Goal: Communication & Community: Answer question/provide support

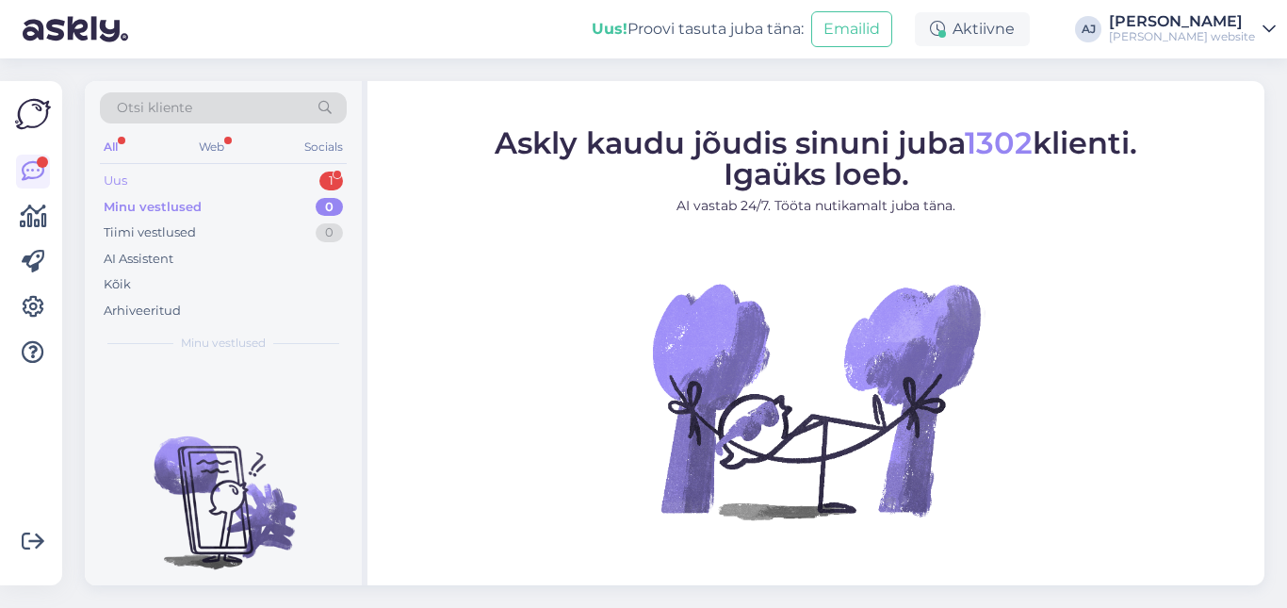
click at [139, 183] on div "Uus 1" at bounding box center [223, 181] width 247 height 26
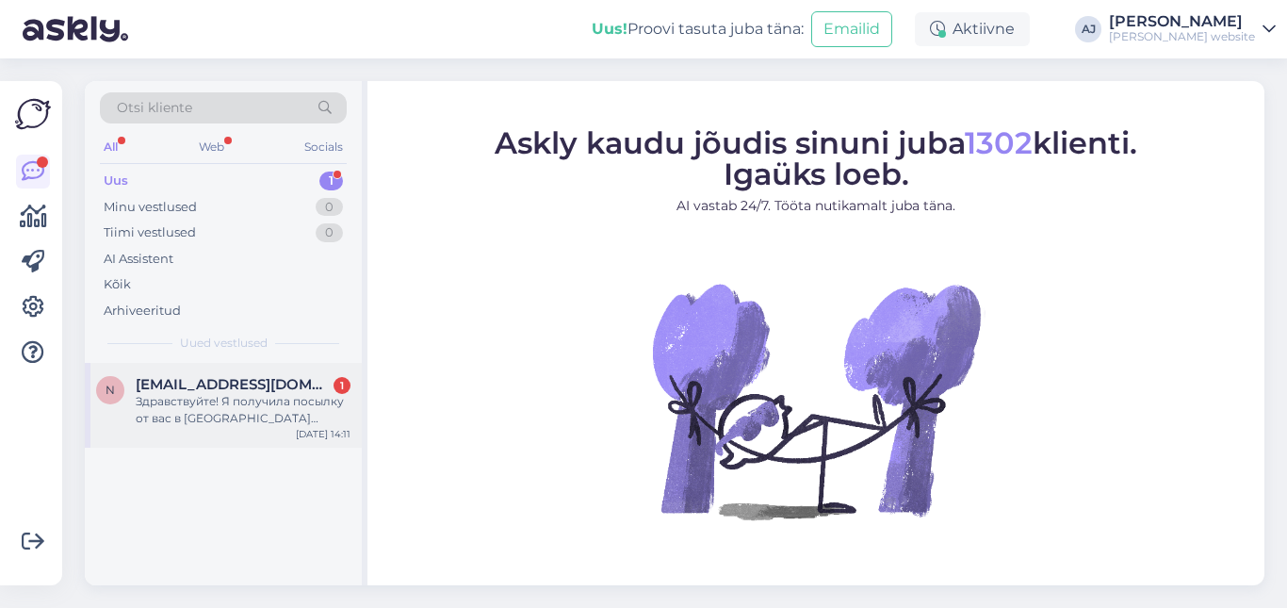
click at [183, 411] on div "Здравствуйте! Я получила посылку от вас в [GEOGRAPHIC_DATA] автомат. Номер посы…" at bounding box center [243, 410] width 215 height 34
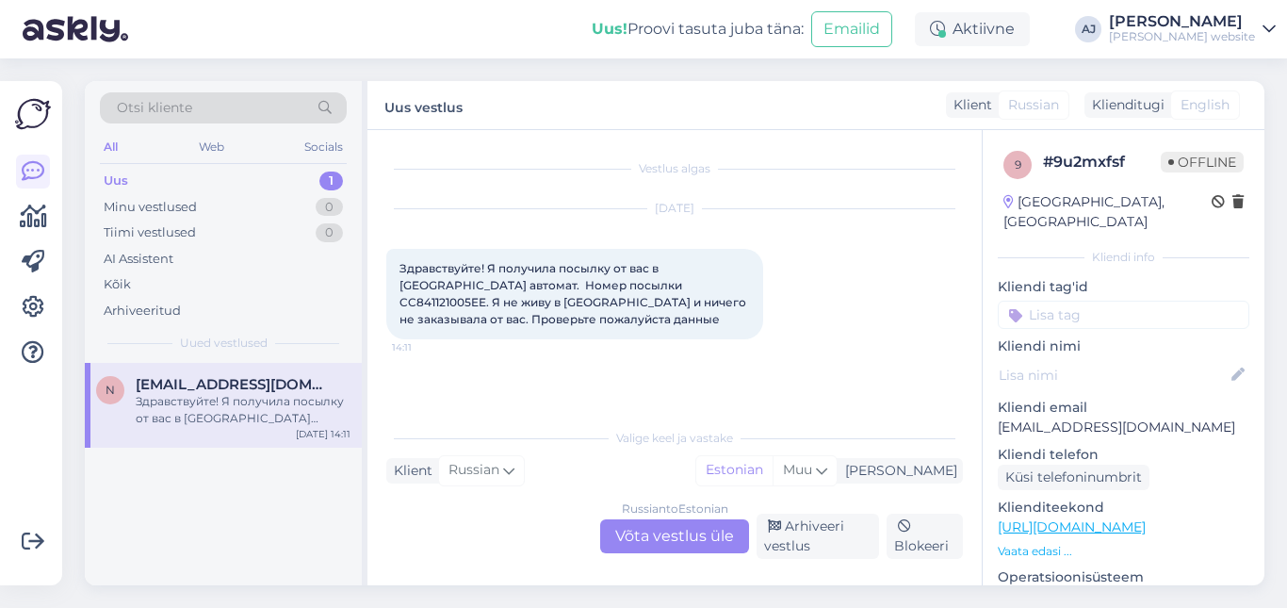
click at [651, 533] on div "Russian to Estonian Võta vestlus üle" at bounding box center [674, 536] width 149 height 34
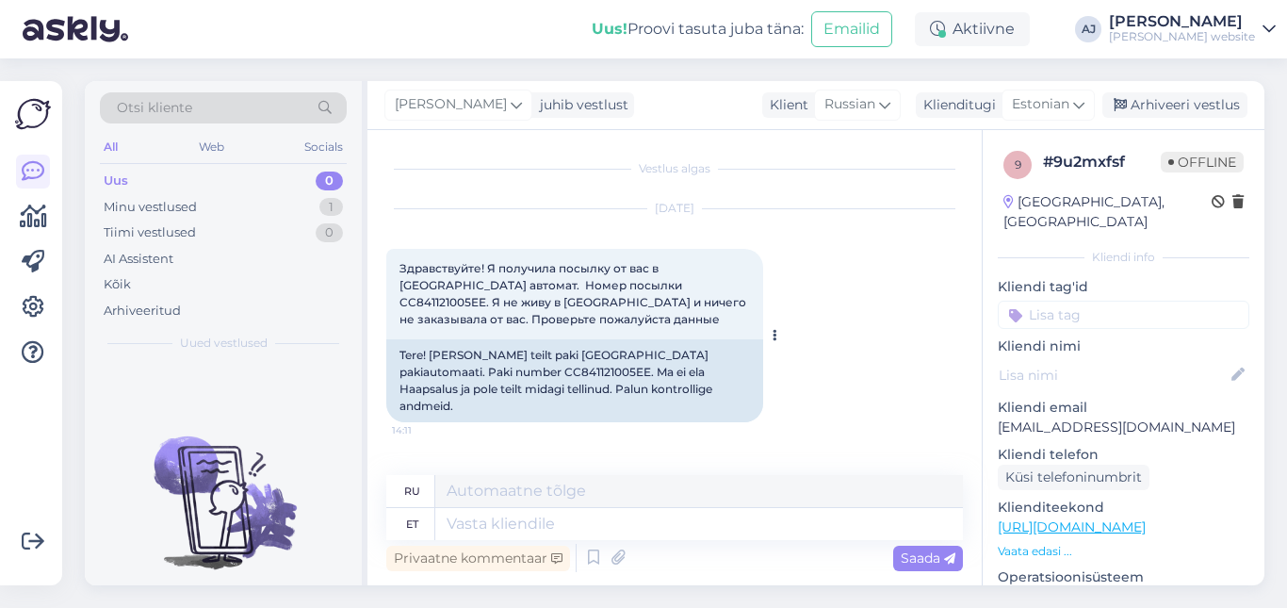
click at [408, 369] on div "Tere! [PERSON_NAME] teilt paki [GEOGRAPHIC_DATA] pakiautomaati. Paki number CC8…" at bounding box center [574, 380] width 377 height 83
copy div "CC841121005EE"
click at [477, 529] on textarea at bounding box center [699, 524] width 528 height 32
type textarea "Tere pä"
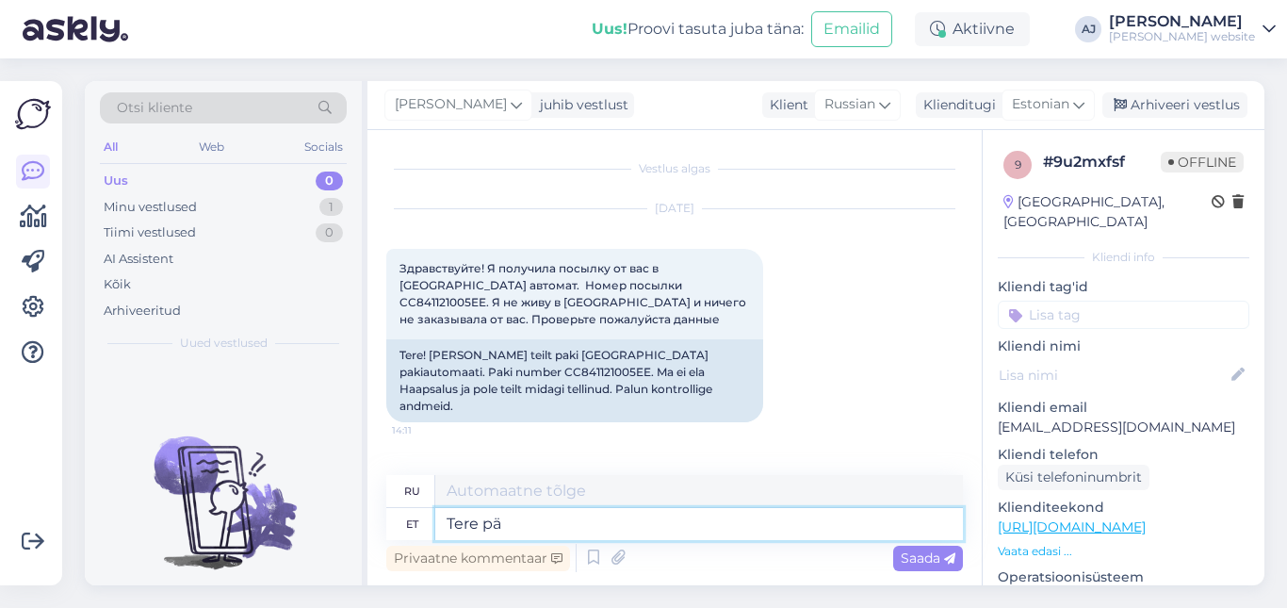
type textarea "Привет"
type textarea "Tere päervast"
type textarea "Привет из Пярвы"
type textarea "Tere päevast"
type textarea "Добрый день"
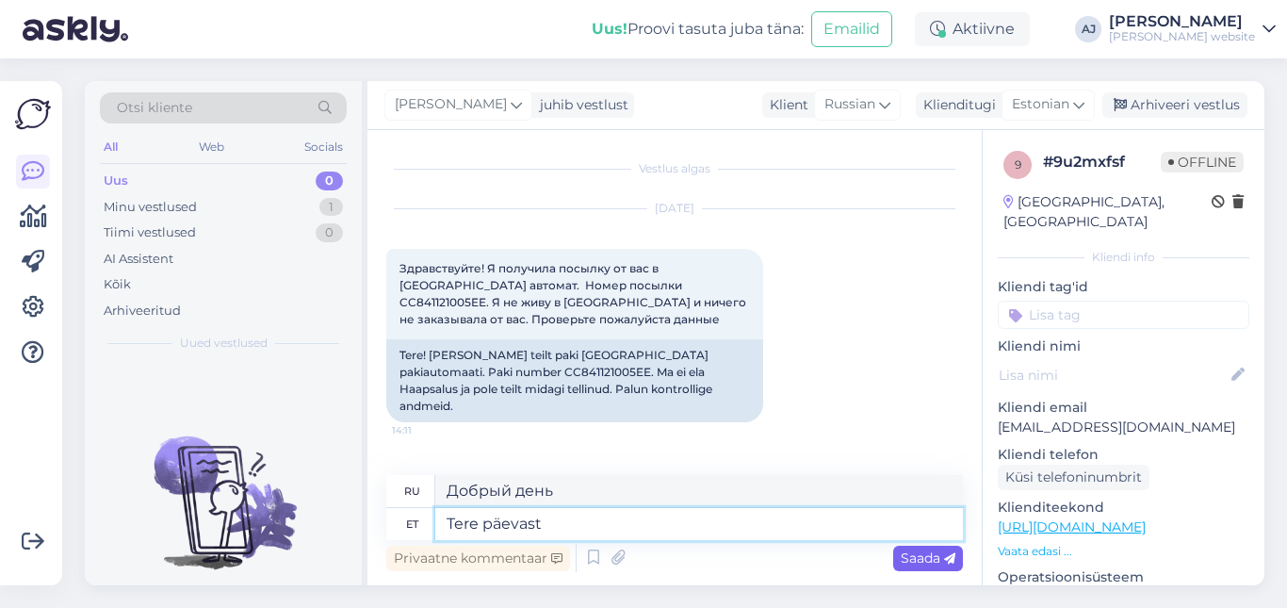
type textarea "Tere päevast"
click at [925, 559] on span "Saada" at bounding box center [928, 557] width 55 height 17
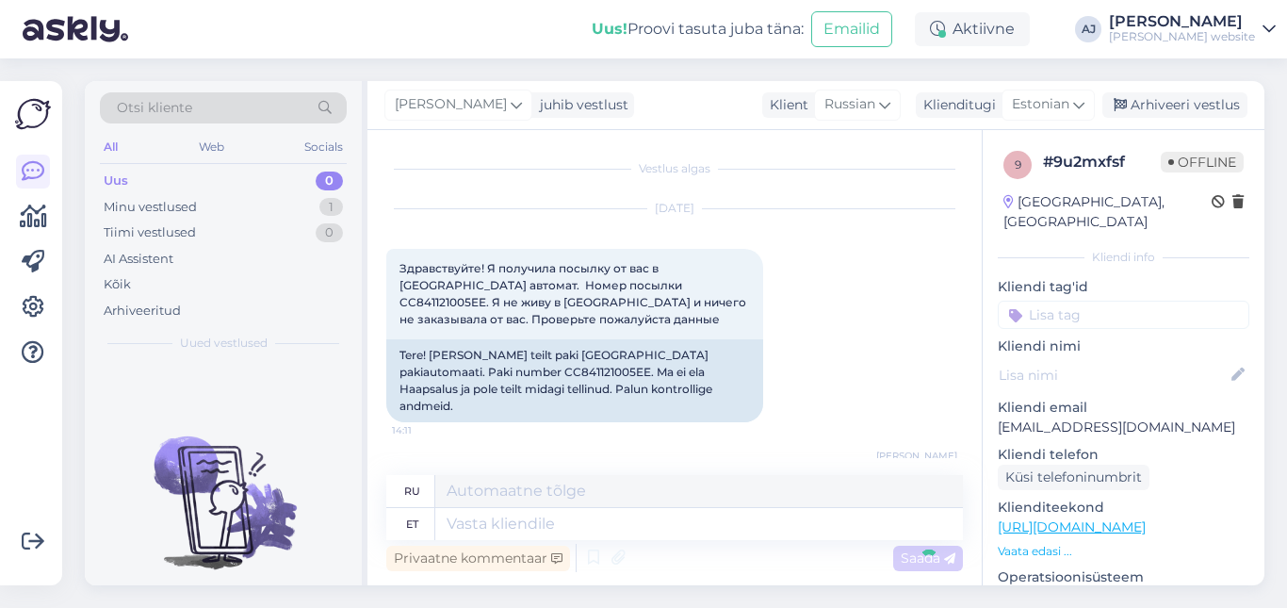
scroll to position [81, 0]
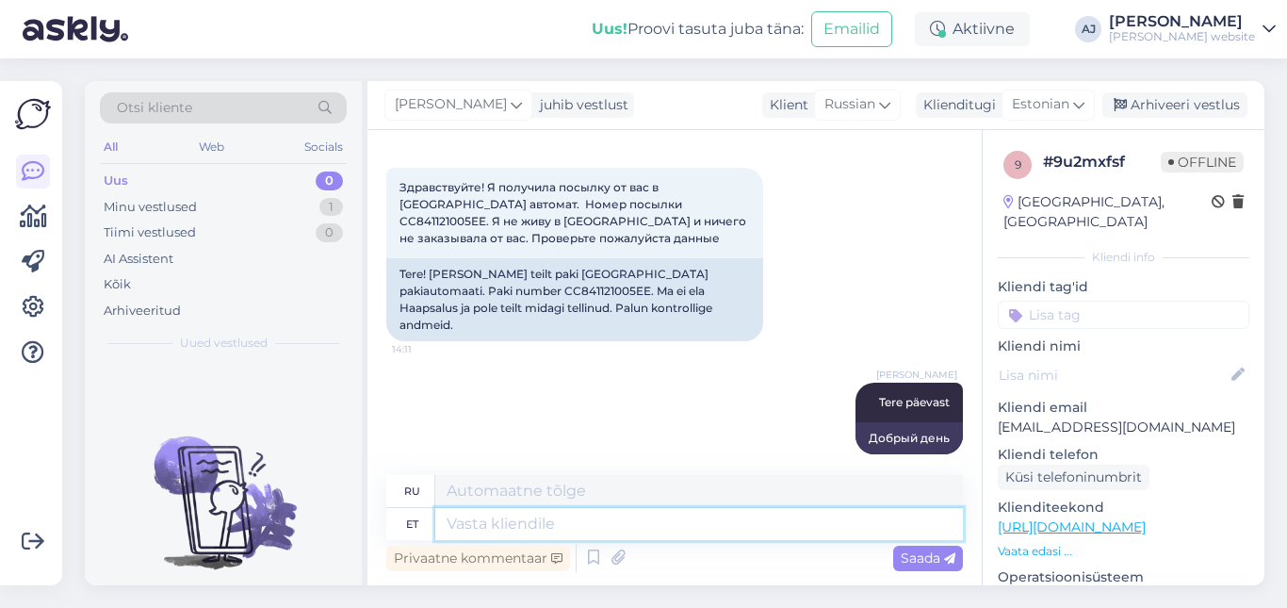
click at [472, 524] on textarea at bounding box center [699, 524] width 528 height 32
type textarea "Palun"
type textarea "Пожалуйста"
type textarea "[PERSON_NAME]"
type textarea "Пожалуйста, можете ли вы"
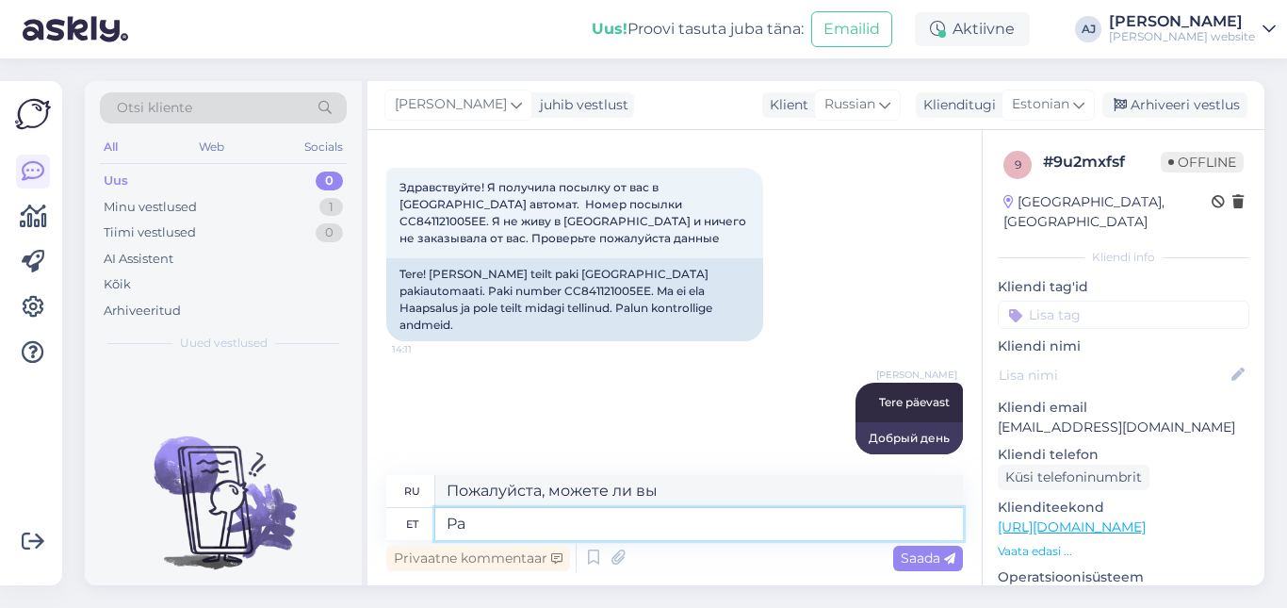
type textarea "P"
type textarea "Пожалуйста"
type textarea "Kas"
type textarea "Является"
type textarea "Kas sõnum t"
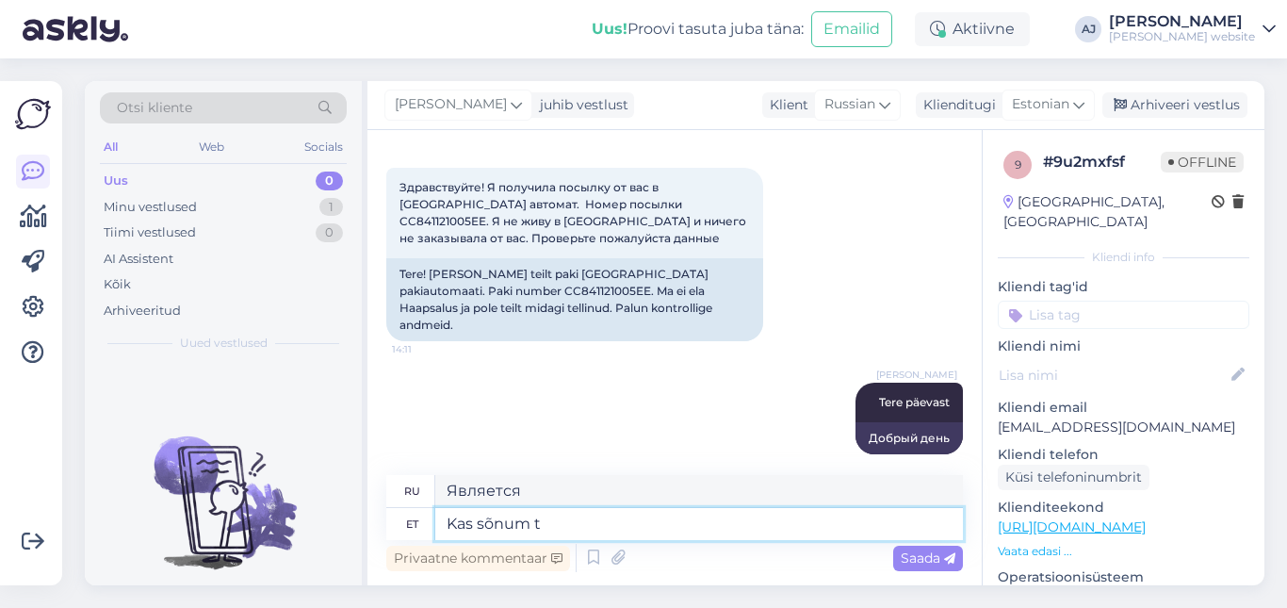
type textarea "Это сообщение?"
type textarea "Kas [PERSON_NAME]"
type textarea "Пришло ли сообщение?"
type textarea "Kas [PERSON_NAME] [PERSON_NAME] t"
type textarea "Это сообщение пришло от вас?"
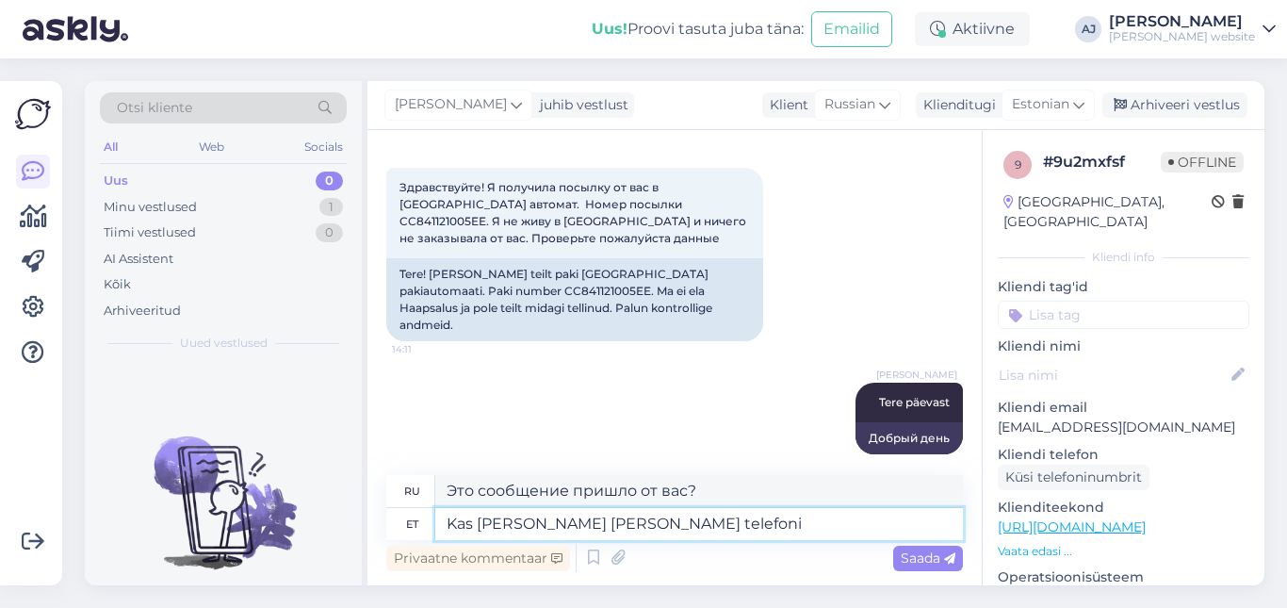
type textarea "Kas [PERSON_NAME] [PERSON_NAME] telefoni?"
type textarea "Сообщение пришло на ваш телефон?"
type textarea "Kas [PERSON_NAME] [PERSON_NAME] telefoni?"
click at [913, 552] on span "Saada" at bounding box center [928, 557] width 55 height 17
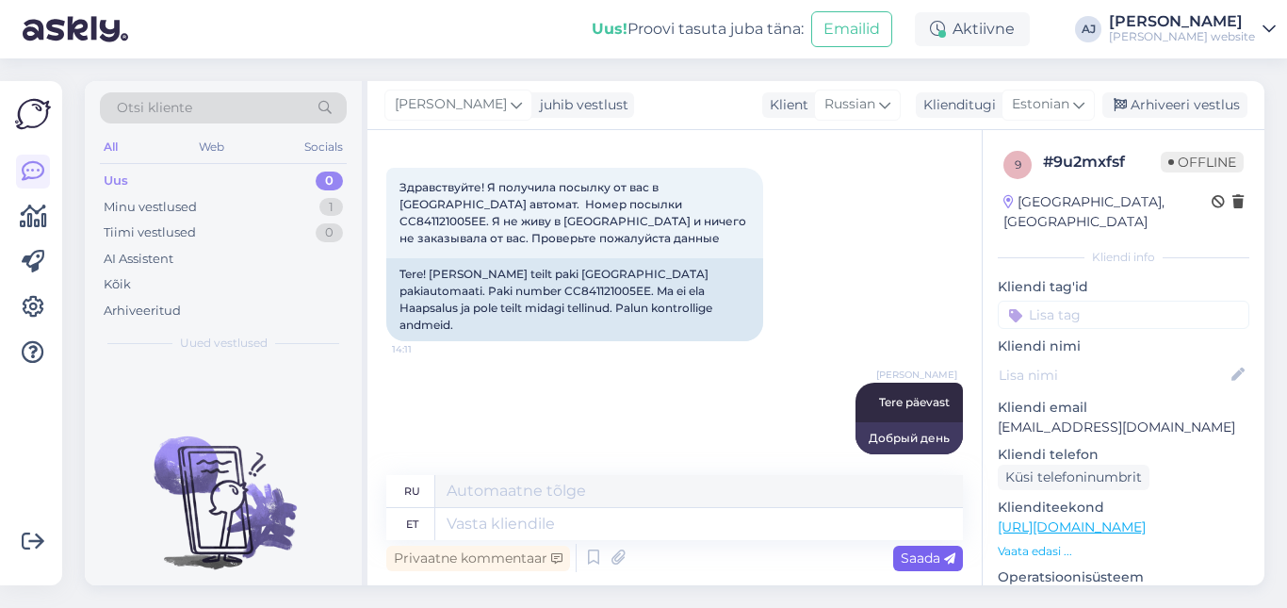
scroll to position [194, 0]
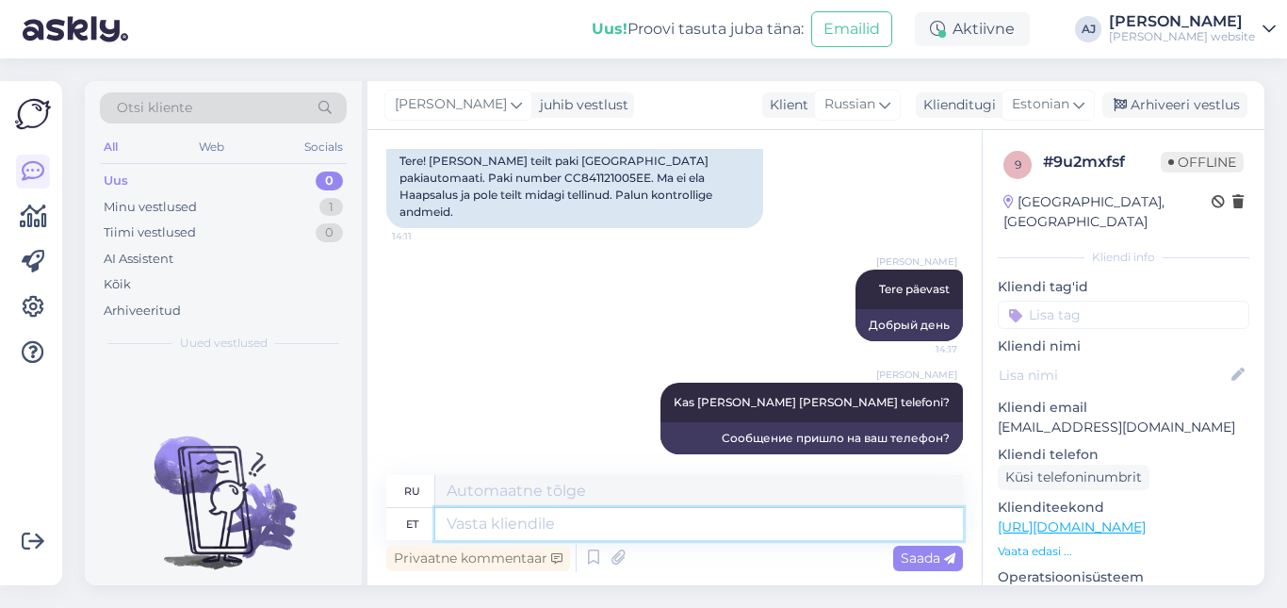
click at [481, 515] on textarea at bounding box center [699, 524] width 528 height 32
type textarea "K"
type textarea "Meie k"
type textarea "Наш"
type textarea "Meie klient oli"
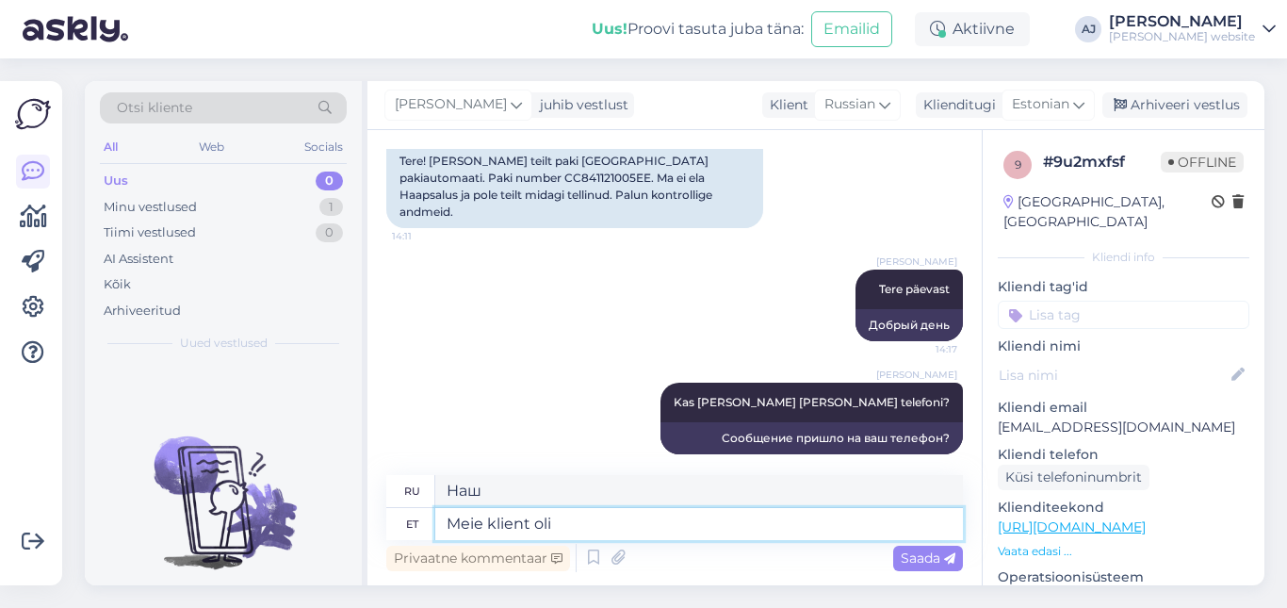
type textarea "Наш клиент"
type textarea "Meie klient oli"
type textarea "Наш клиент был"
type textarea "Meie klient oli kogemat"
type textarea "Наш клиент был опытным"
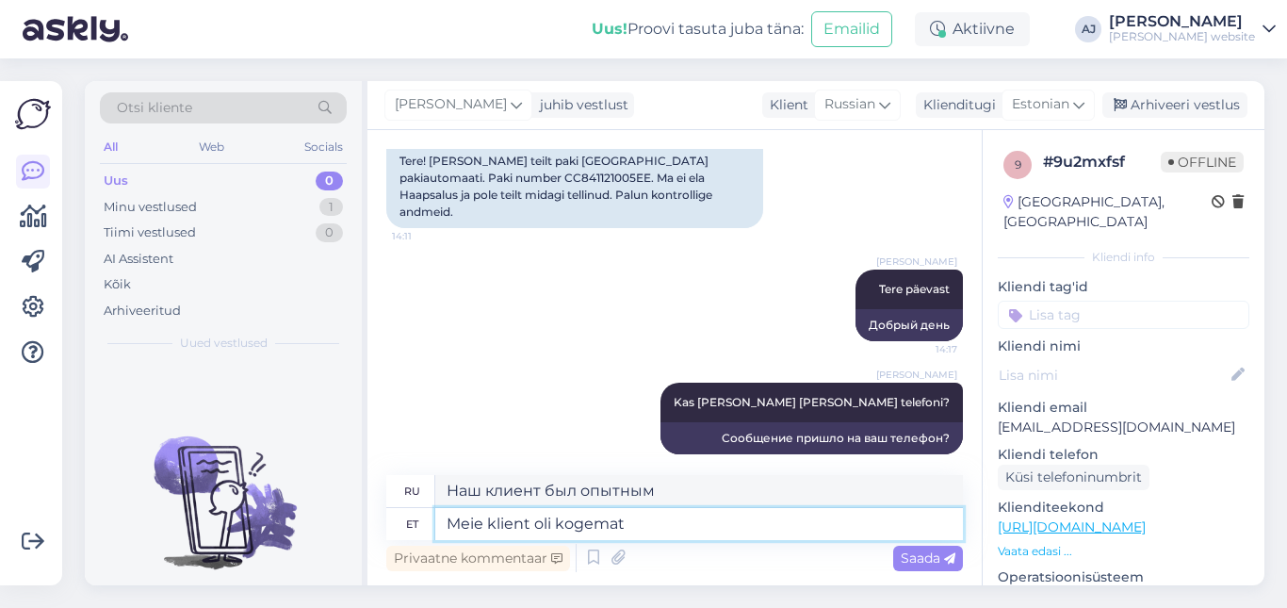
type textarea "Meie klient oli kogemata"
type textarea "Наш клиент случайно"
type textarea "Meie klient oli kogemata andn"
type textarea "Нашему клиенту случайно дали"
type textarea "Meie klient oli kogemata andnud v"
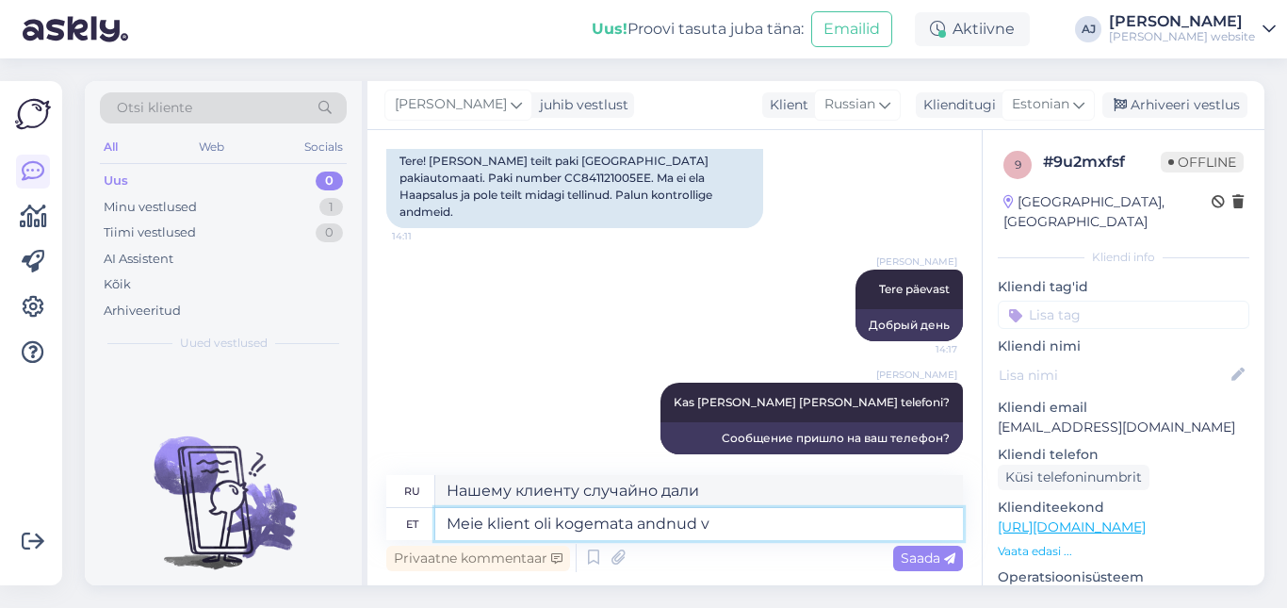
type textarea "Наш клиент случайно дал"
type textarea "Meie klient oli kogemata andnud vale"
type textarea "Наш клиент случайно дал ложный"
type textarea "Meie klient oli kogemata andnud vale telefoni n"
type textarea "Наш клиент случайно дал неправильный номер телефона."
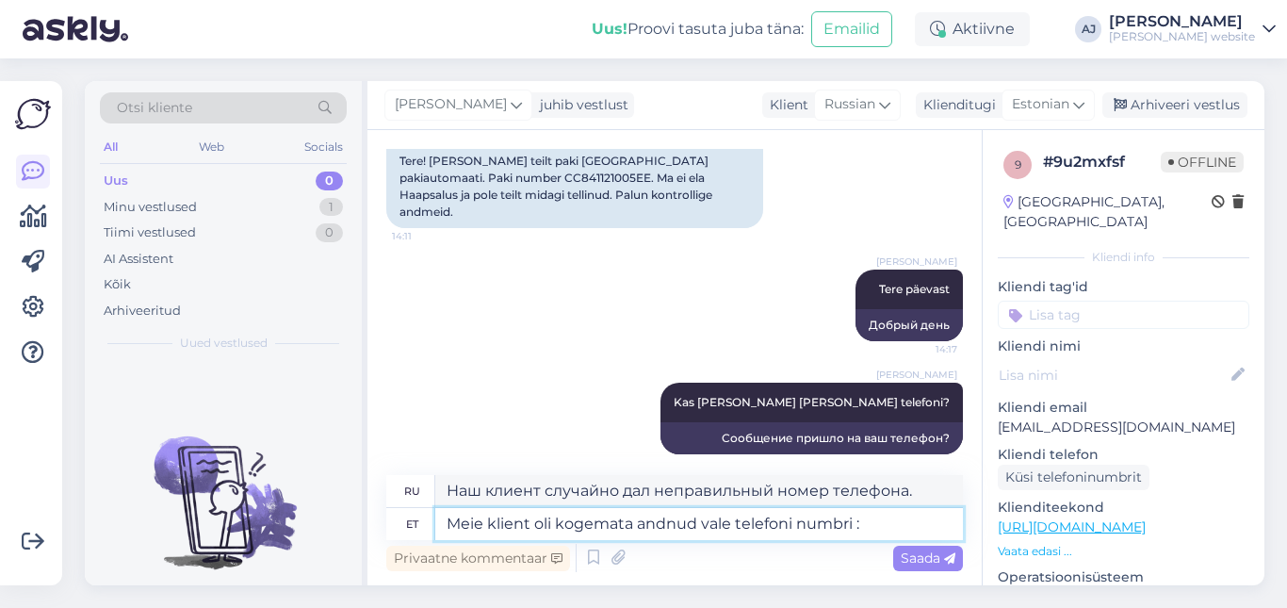
type textarea "Meie klient oli kogemata andnud vale telefoni numbri :)"
type textarea "Наш клиент случайно дал неправильный номер телефона :)"
type textarea "Meie klient oli kogemata andnud vale telefoni numbri :)"
click at [927, 557] on span "Saada" at bounding box center [928, 557] width 55 height 17
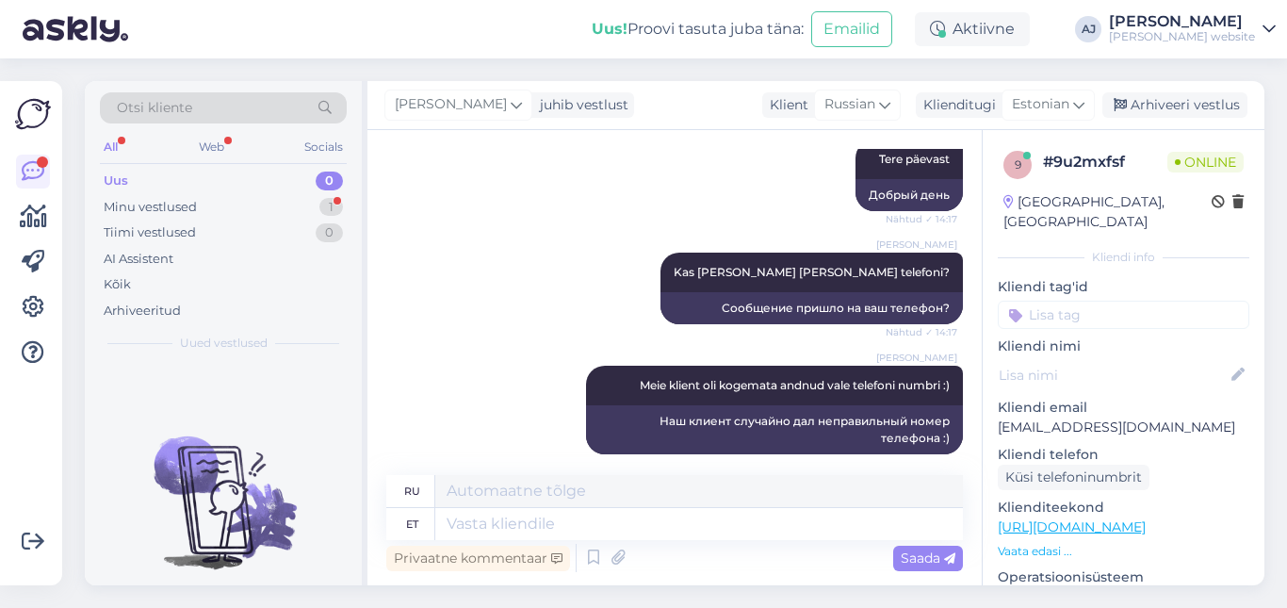
scroll to position [437, 0]
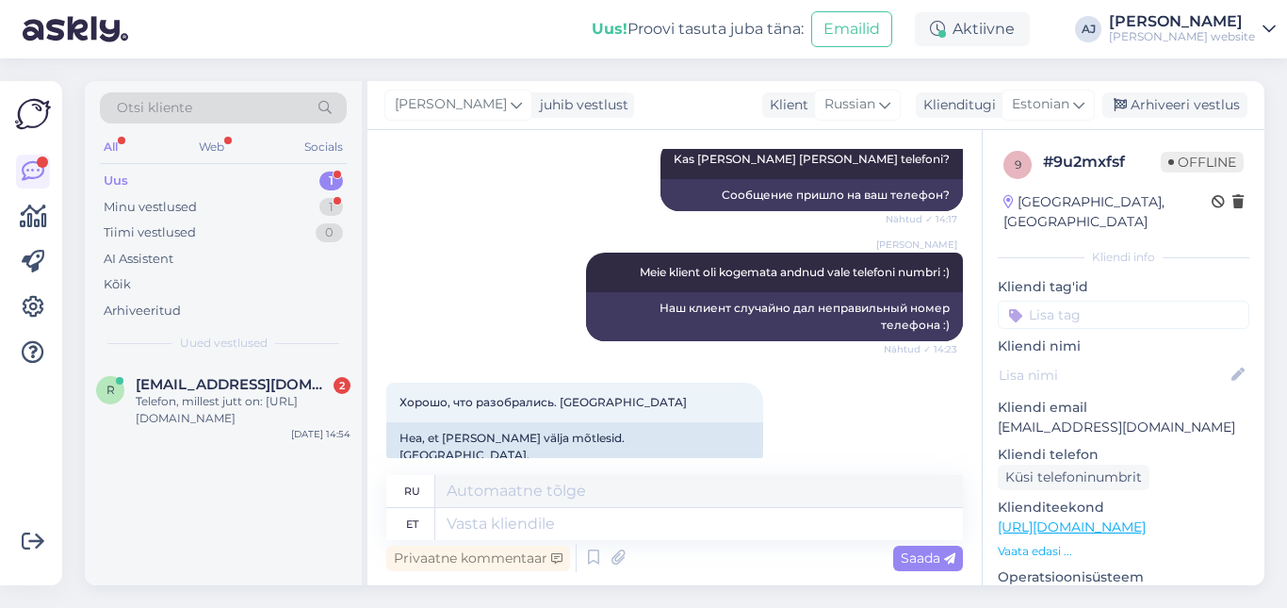
click at [130, 184] on div "Uus 1" at bounding box center [223, 181] width 247 height 26
click at [189, 383] on span "[EMAIL_ADDRESS][DOMAIN_NAME]" at bounding box center [234, 384] width 196 height 17
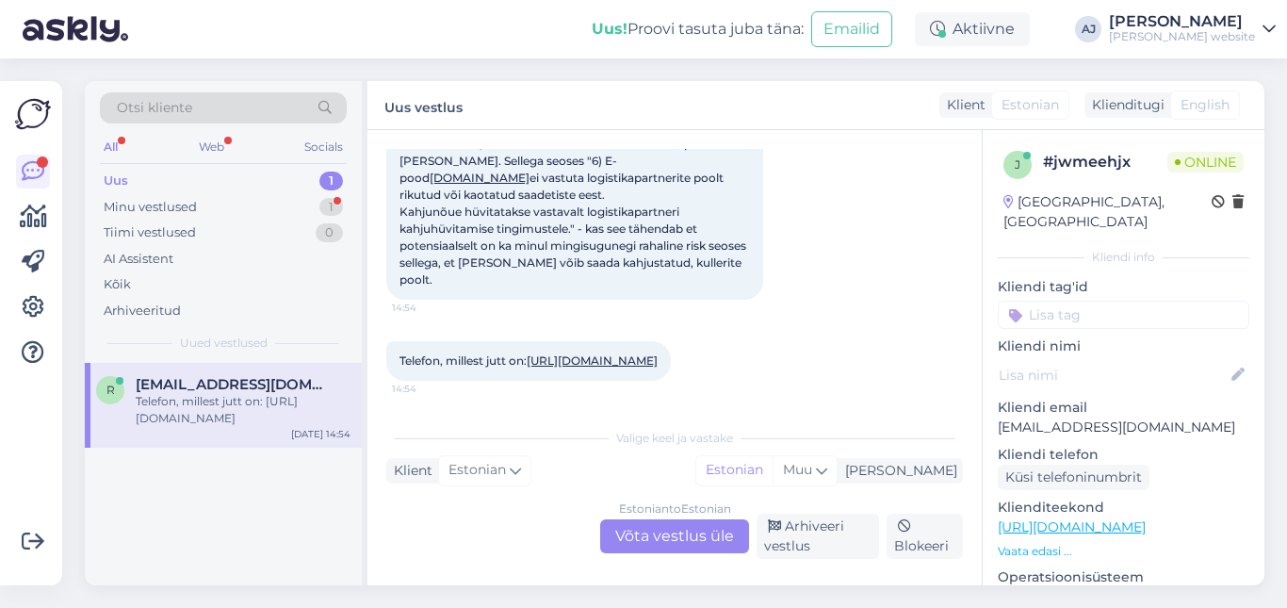
scroll to position [175, 0]
click at [652, 537] on div "Estonian to Estonian Võta vestlus üle" at bounding box center [674, 536] width 149 height 34
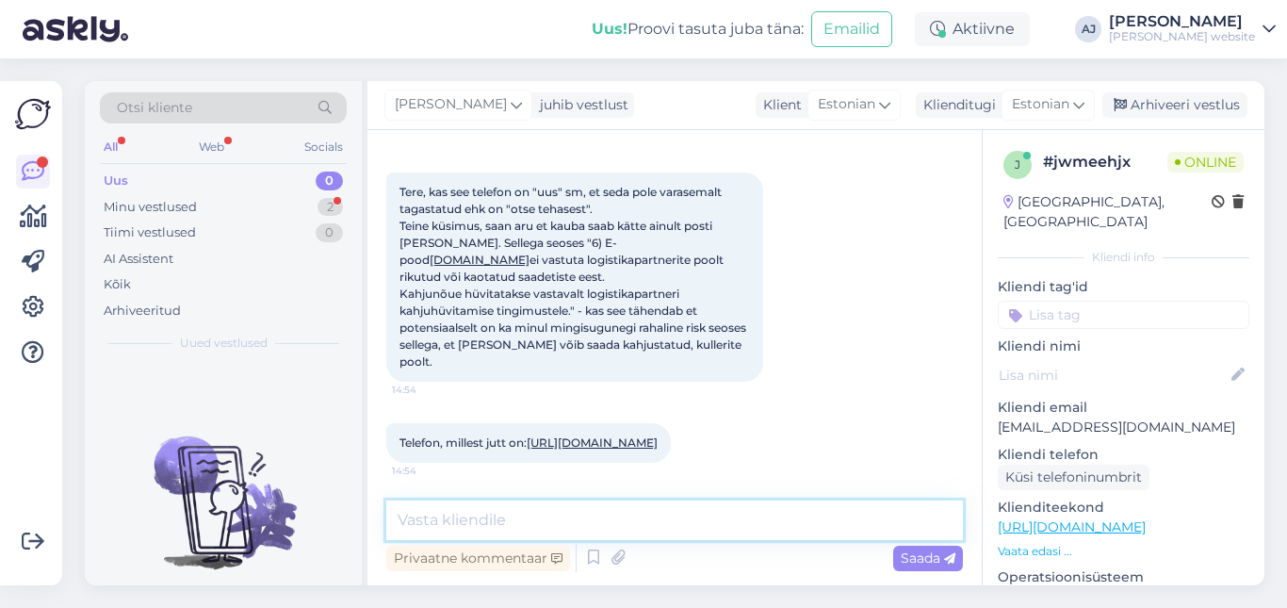
click at [416, 515] on textarea at bounding box center [674, 520] width 577 height 40
type textarea "Tere"
click at [920, 559] on span "Saada" at bounding box center [928, 557] width 55 height 17
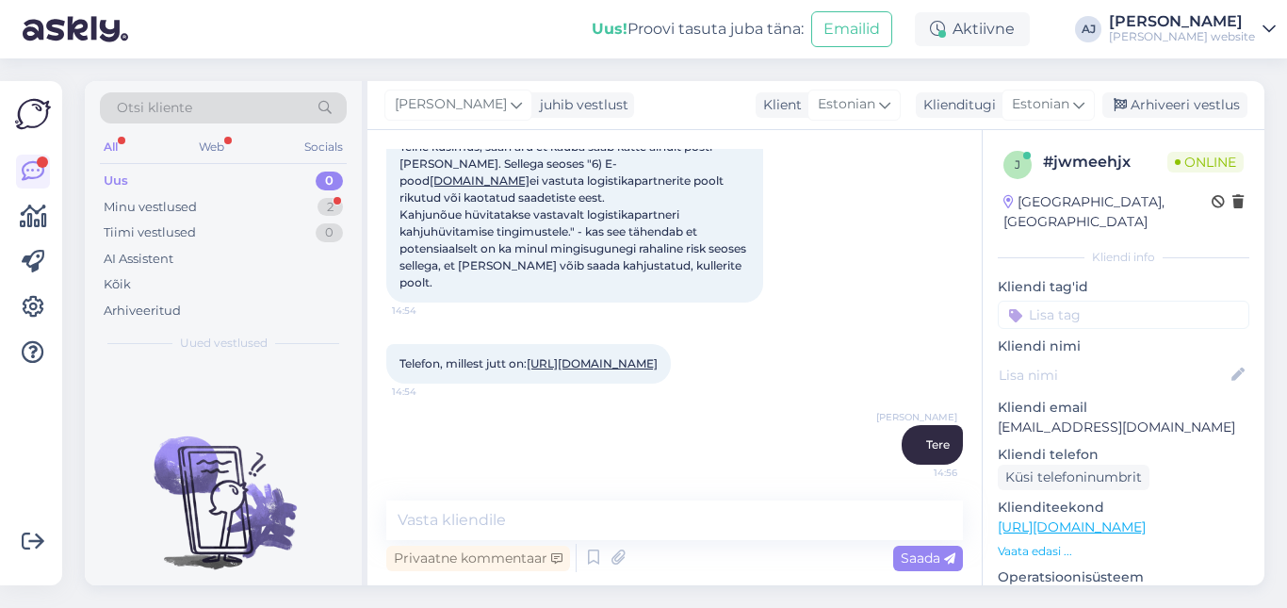
scroll to position [156, 0]
click at [445, 520] on textarea at bounding box center [674, 520] width 577 height 40
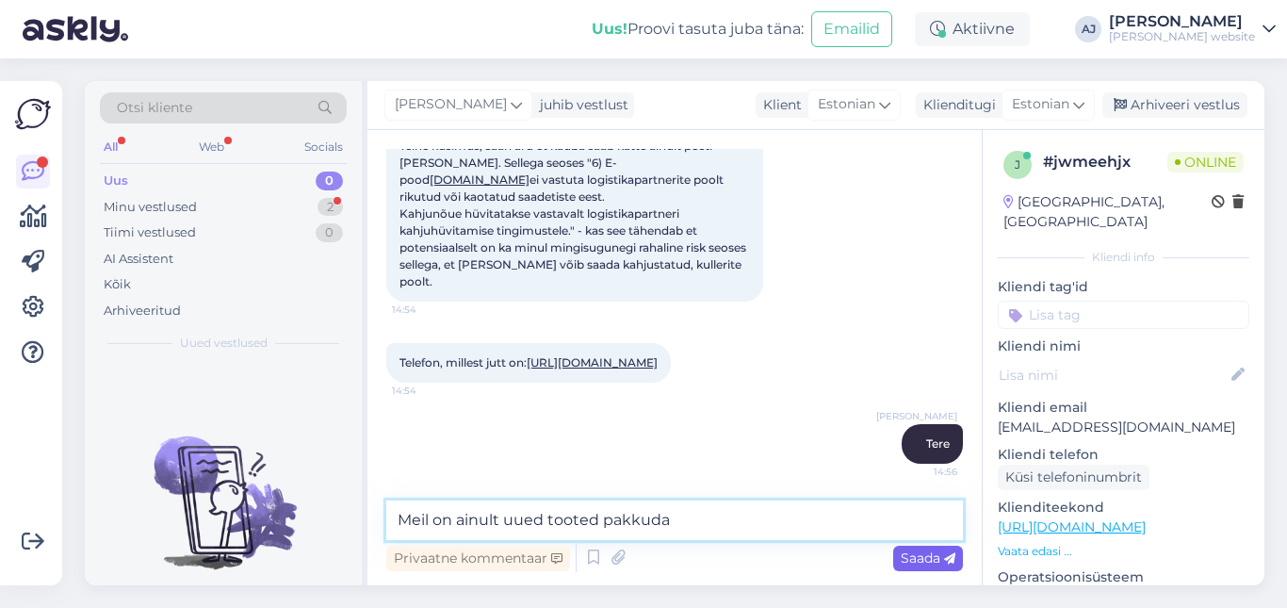
type textarea "Meil on ainult uued tooted pakkuda"
click at [920, 558] on span "Saada" at bounding box center [928, 557] width 55 height 17
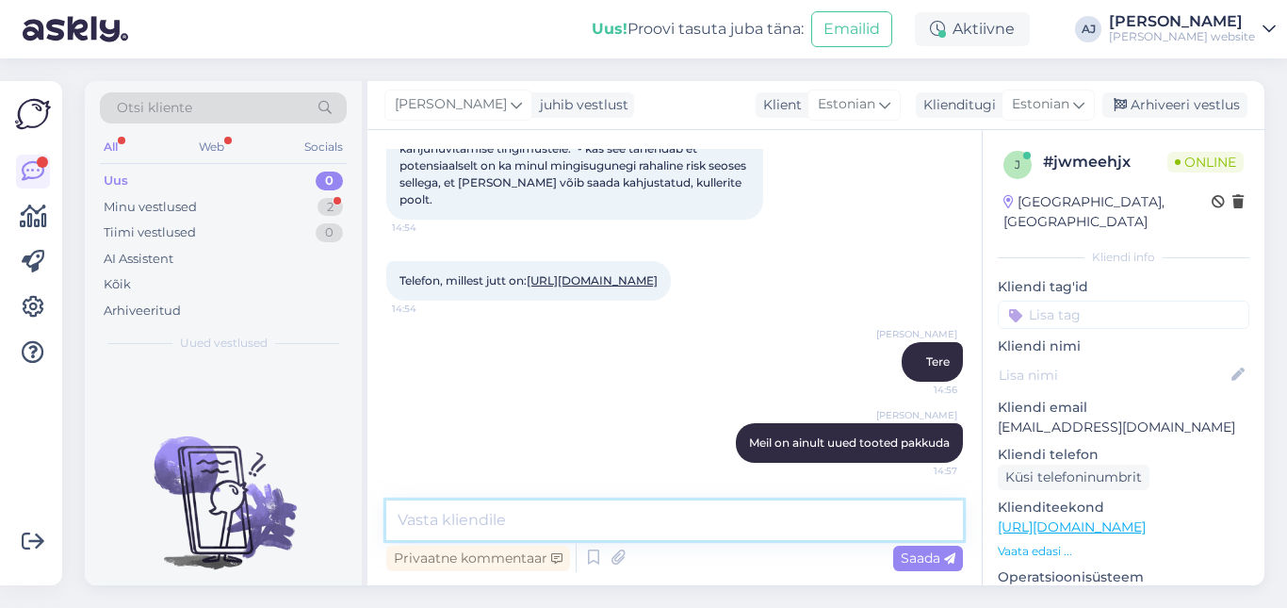
click at [441, 521] on textarea at bounding box center [674, 520] width 577 height 40
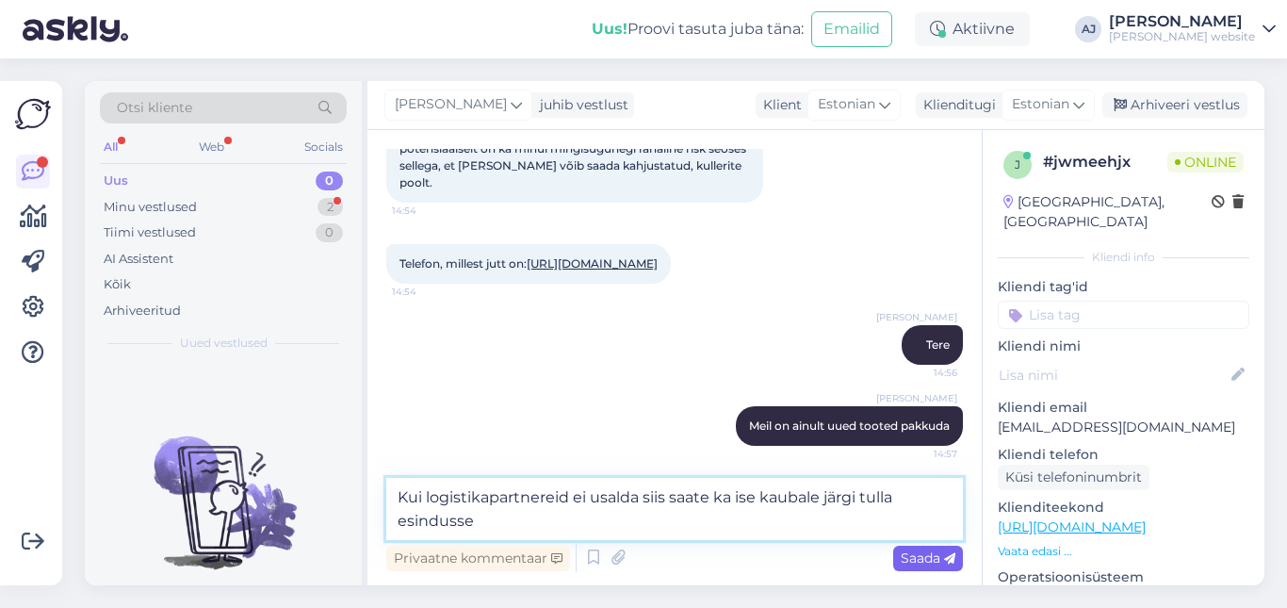
type textarea "Kui logistikapartnereid ei usalda siis saate ka ise kaubale järgi tulla esindus…"
click at [925, 554] on span "Saada" at bounding box center [928, 557] width 55 height 17
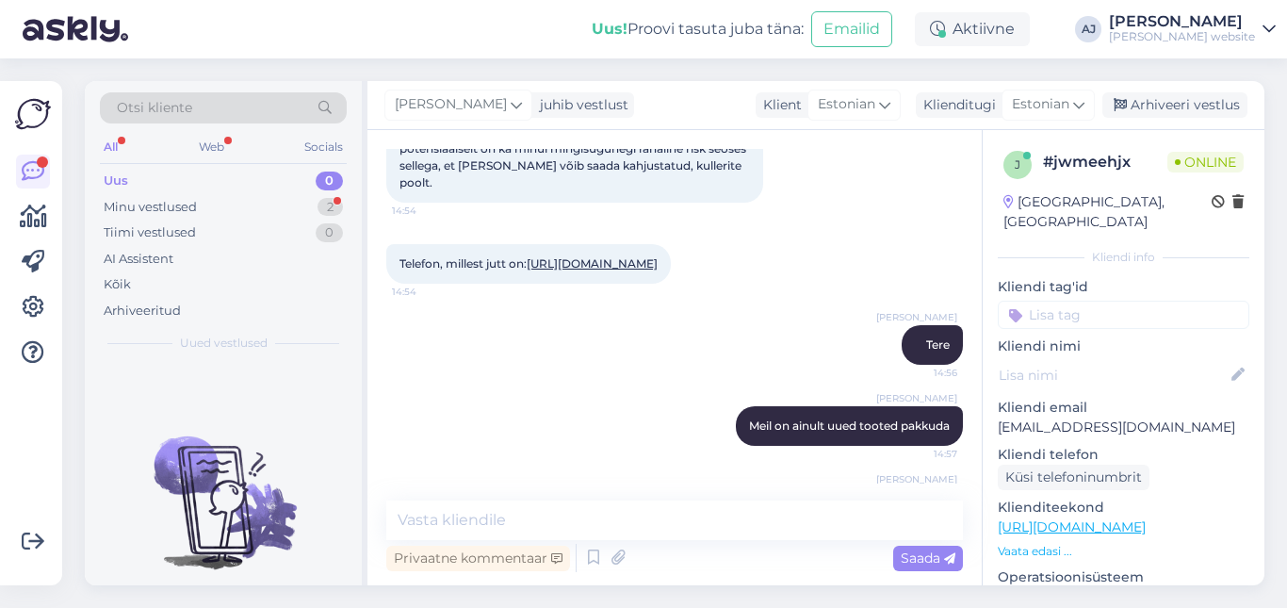
scroll to position [353, 0]
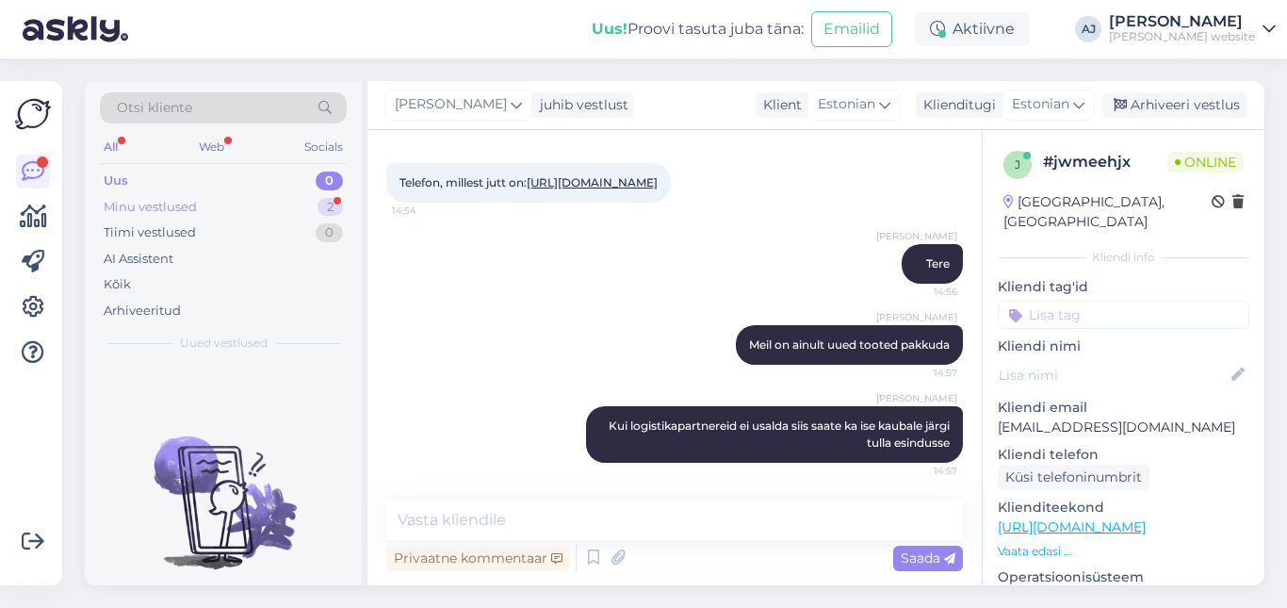
click at [126, 208] on div "Minu vestlused" at bounding box center [150, 207] width 93 height 19
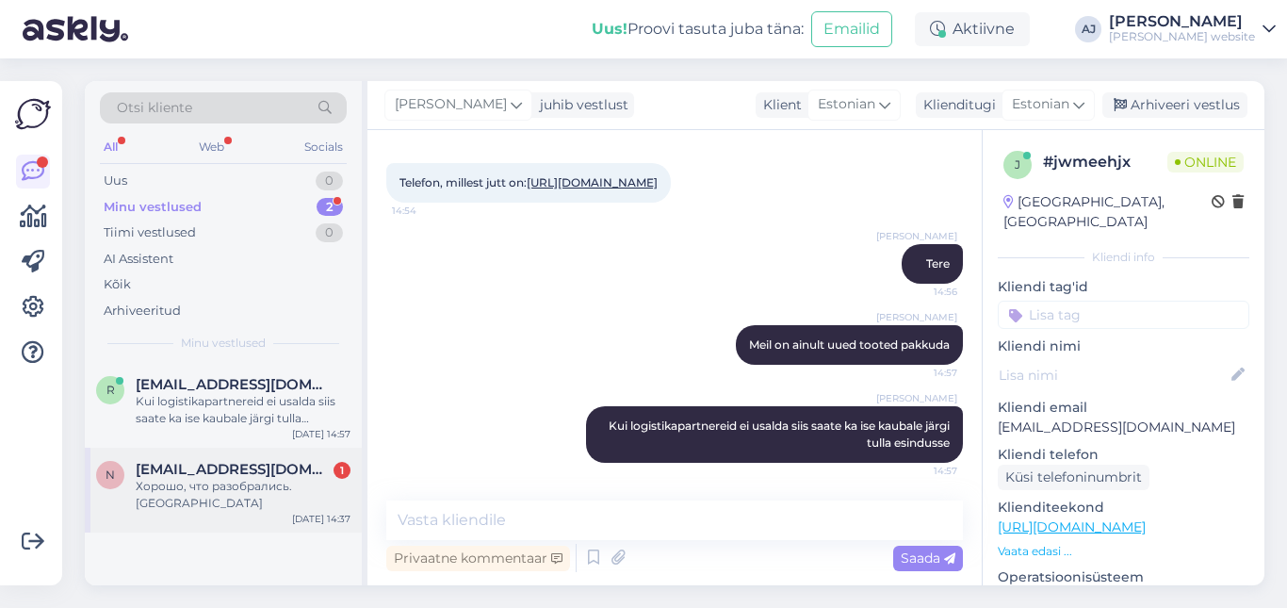
click at [247, 464] on span "[EMAIL_ADDRESS][DOMAIN_NAME]" at bounding box center [234, 469] width 196 height 17
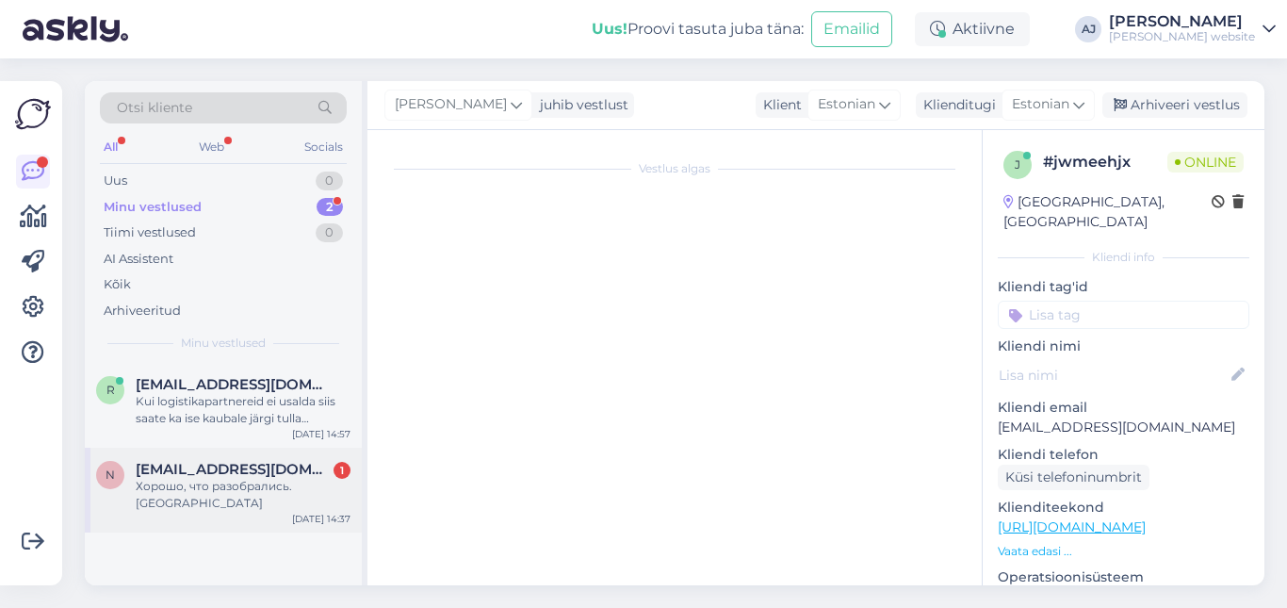
scroll to position [437, 0]
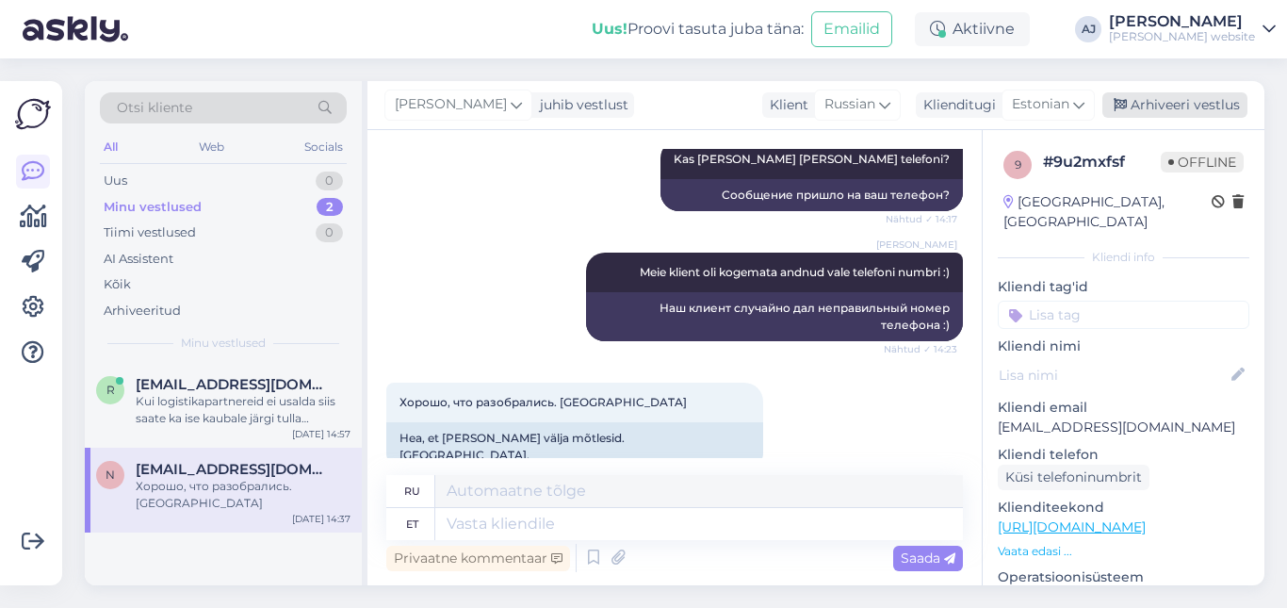
click at [1165, 109] on div "Arhiveeri vestlus" at bounding box center [1174, 104] width 145 height 25
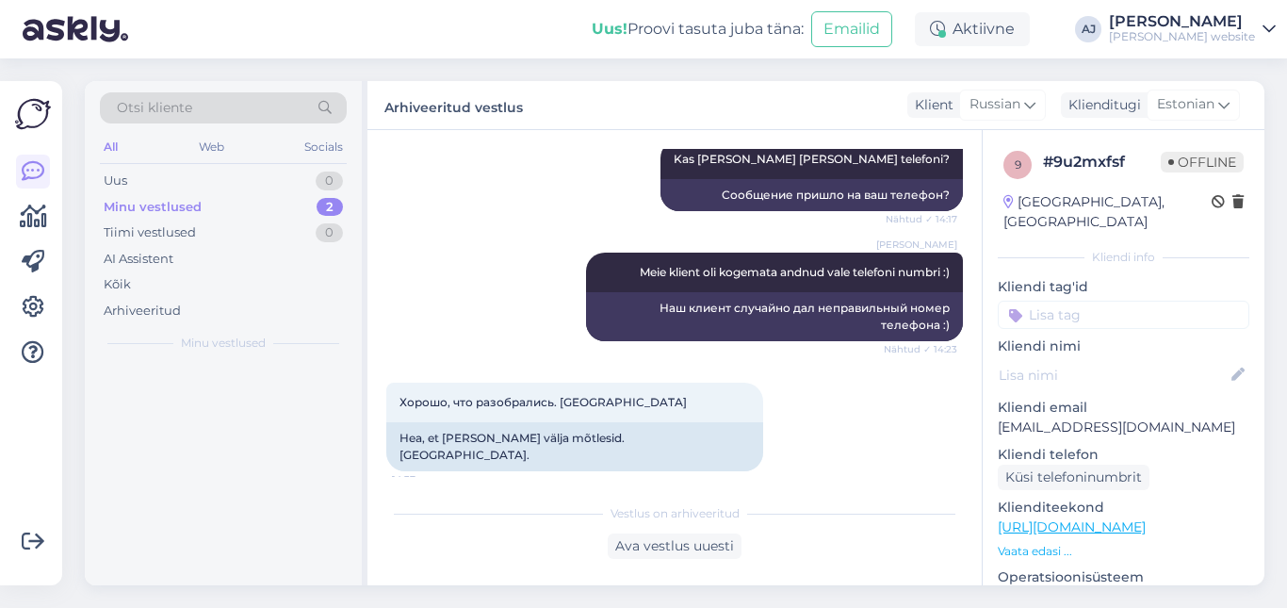
scroll to position [418, 0]
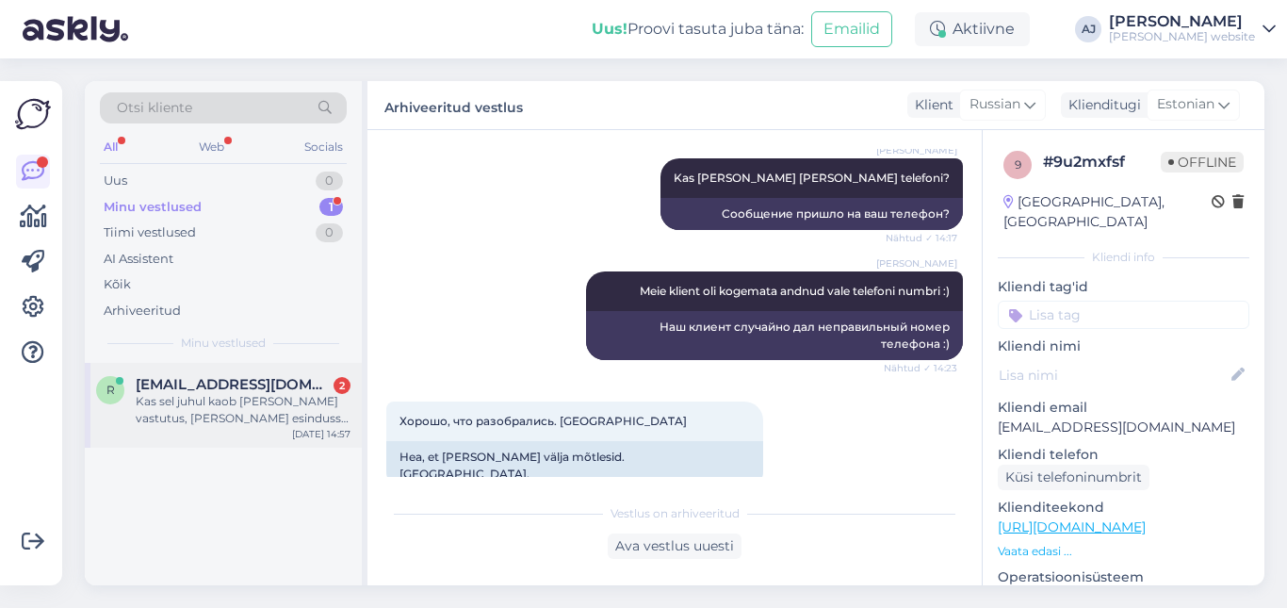
click at [201, 404] on div "Kas sel juhul kaob [PERSON_NAME] vastutus, [PERSON_NAME] esindusse jõudnud tood…" at bounding box center [243, 410] width 215 height 34
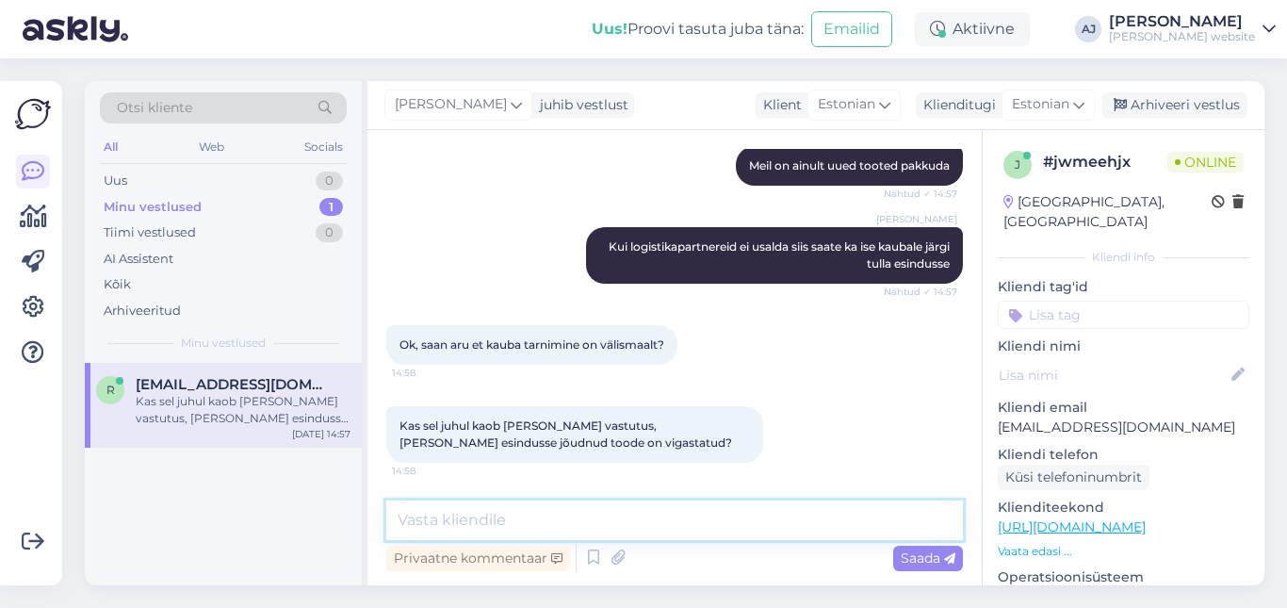
click at [409, 517] on textarea at bounding box center [674, 520] width 577 height 40
type textarea "[PERSON_NAME] :)"
click at [926, 556] on span "Saada" at bounding box center [928, 557] width 55 height 17
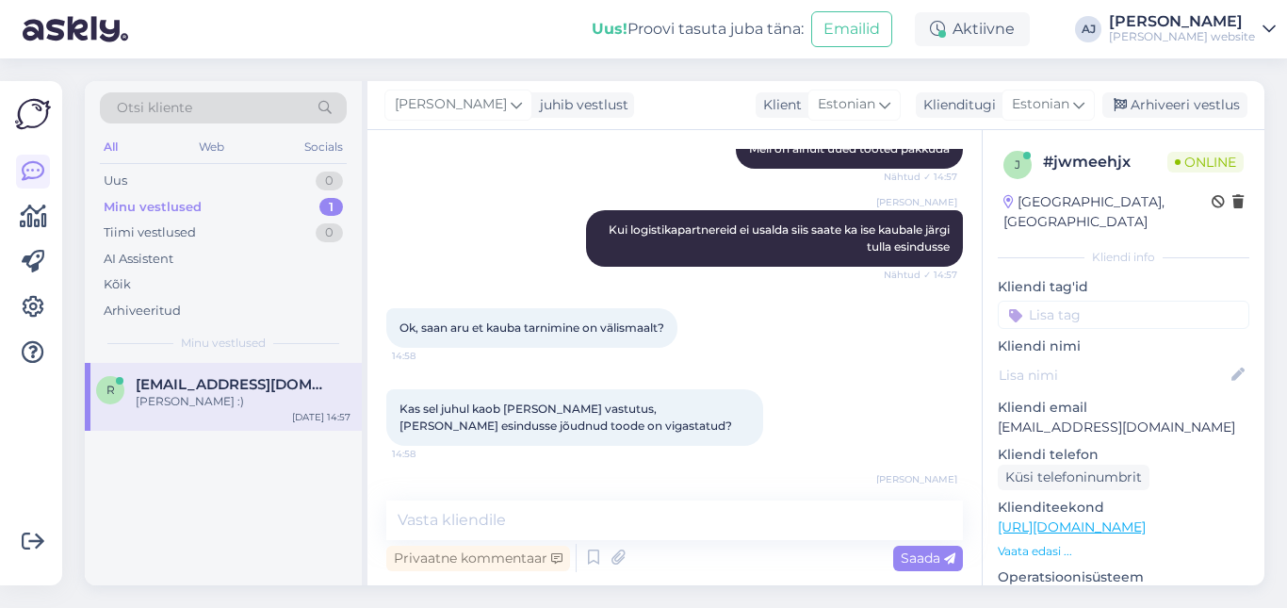
scroll to position [613, 0]
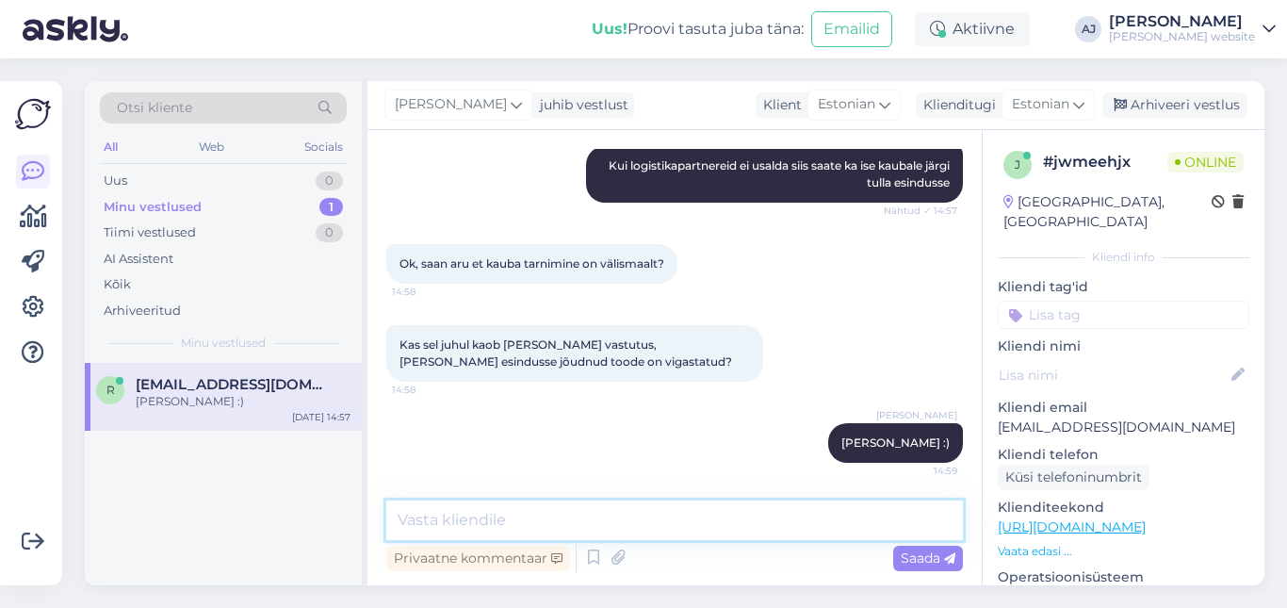
click at [414, 517] on textarea at bounding box center [674, 520] width 577 height 40
type textarea "Kui tellite Eesti siseselt pakiautomaati siis kaob"
click at [902, 553] on span "Saada" at bounding box center [928, 557] width 55 height 17
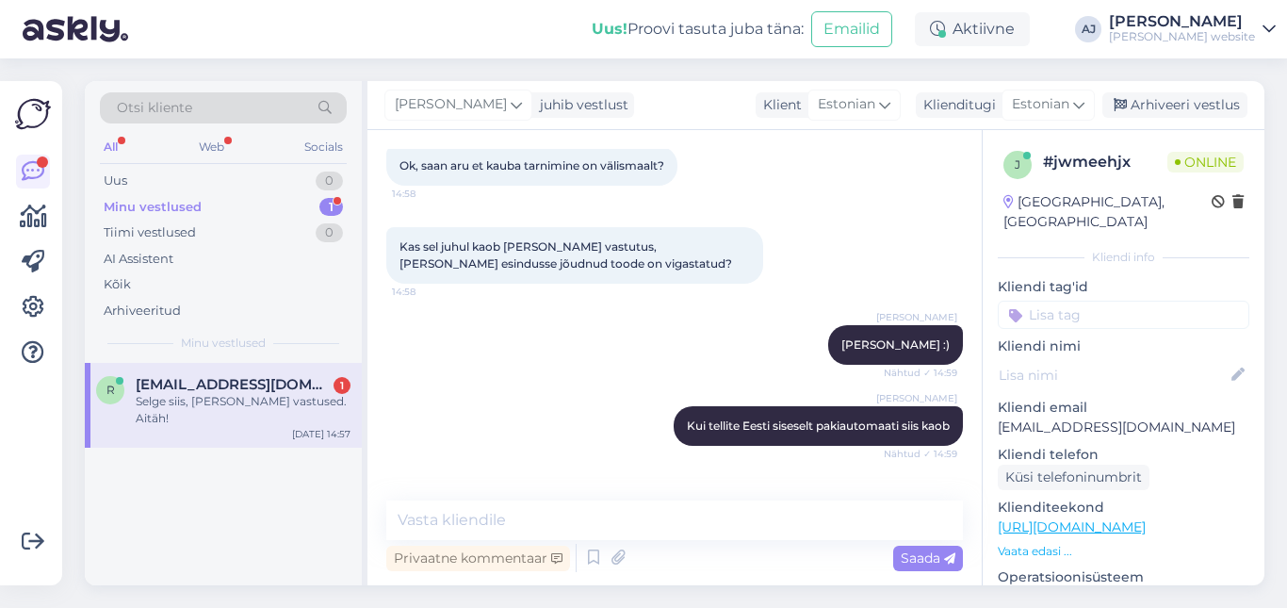
scroll to position [775, 0]
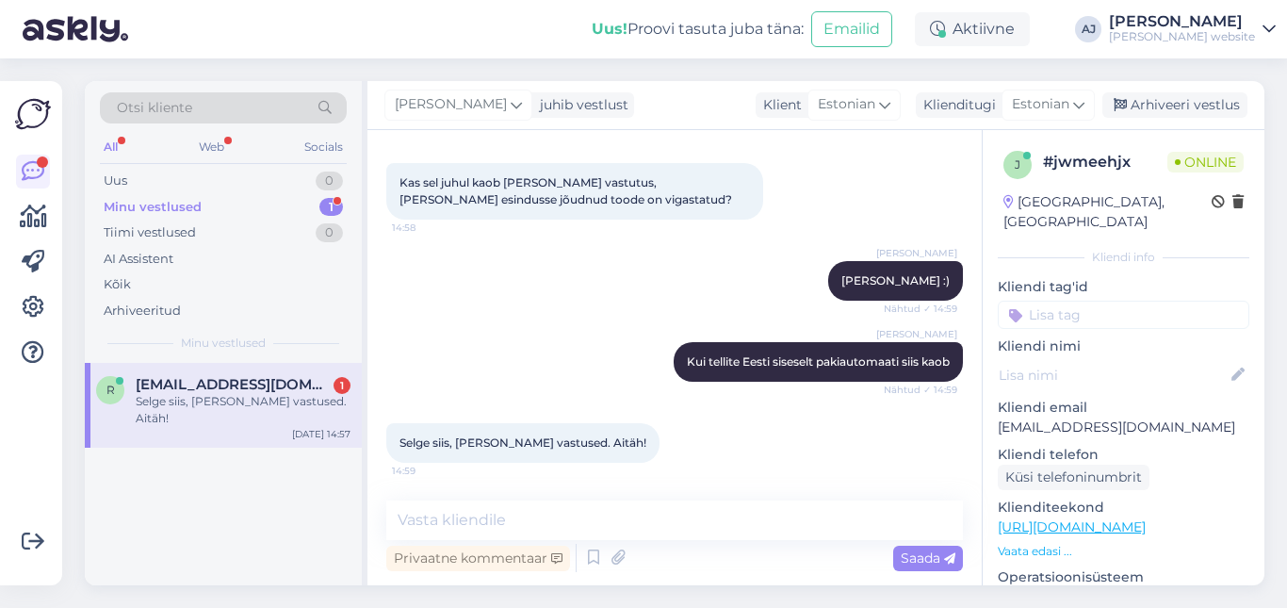
click at [231, 389] on span "[EMAIL_ADDRESS][DOMAIN_NAME]" at bounding box center [234, 384] width 196 height 17
click at [442, 524] on textarea at bounding box center [674, 520] width 577 height 40
type textarea "Palun"
click at [924, 555] on span "Saada" at bounding box center [928, 557] width 55 height 17
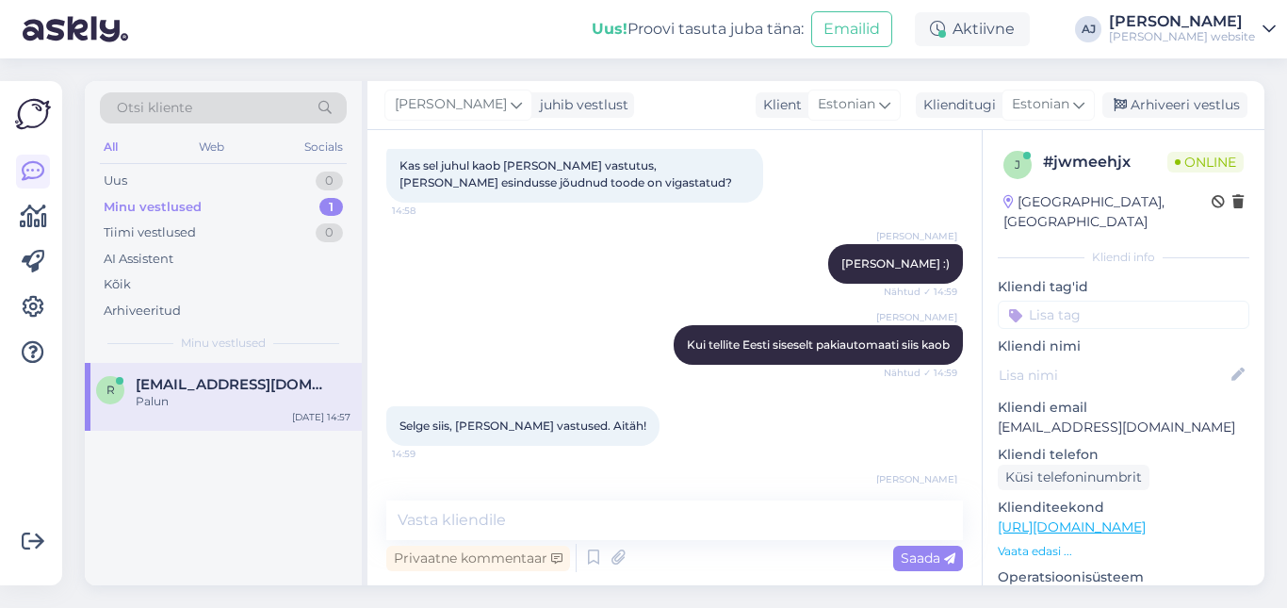
scroll to position [856, 0]
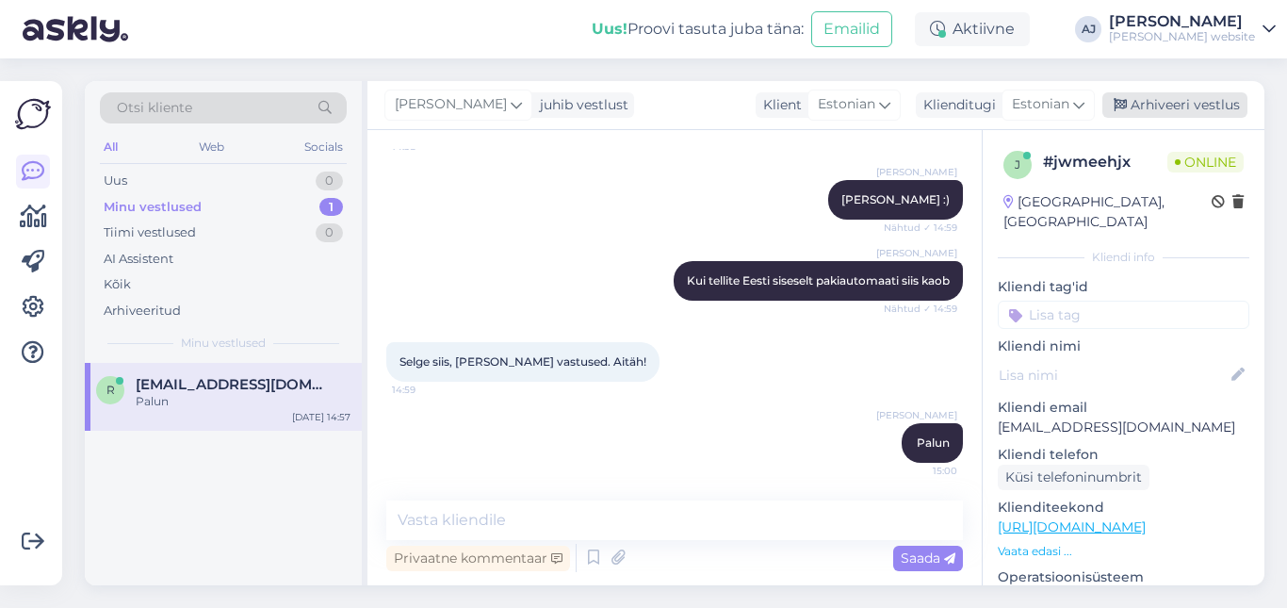
click at [1185, 110] on div "Arhiveeri vestlus" at bounding box center [1174, 104] width 145 height 25
